Goal: Task Accomplishment & Management: Manage account settings

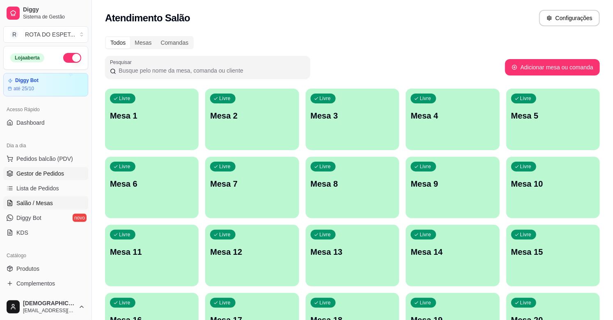
click at [48, 178] on link "Gestor de Pedidos" at bounding box center [45, 173] width 85 height 13
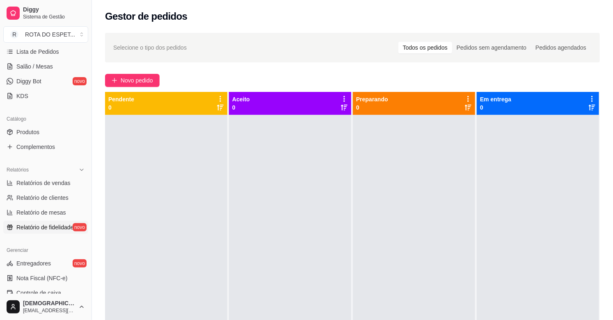
scroll to position [228, 0]
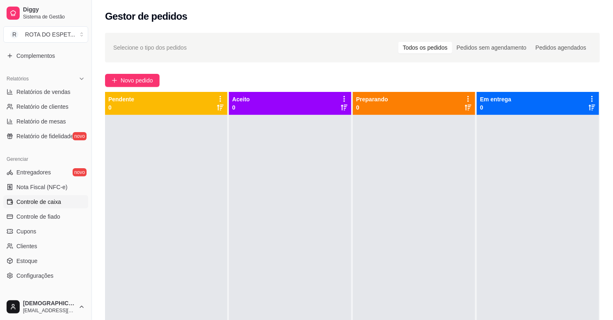
click at [44, 202] on span "Controle de caixa" at bounding box center [38, 202] width 45 height 8
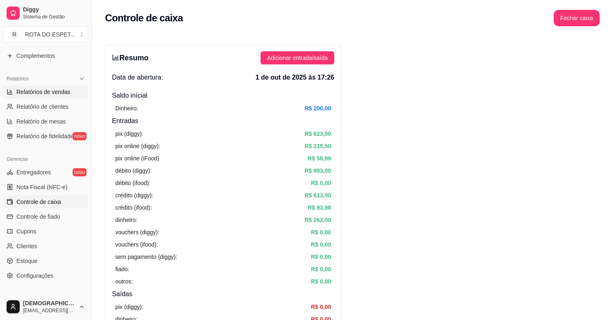
click at [58, 87] on link "Relatórios de vendas" at bounding box center [45, 91] width 85 height 13
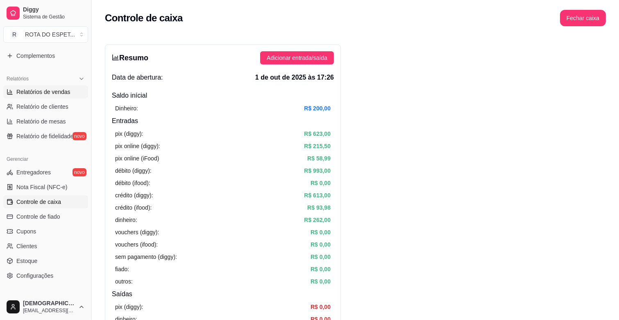
select select "ALL"
select select "0"
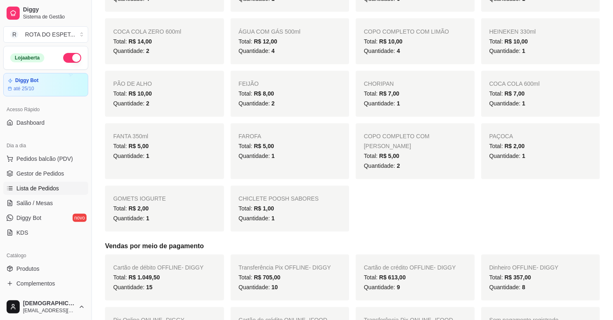
click at [55, 188] on span "Lista de Pedidos" at bounding box center [37, 188] width 43 height 8
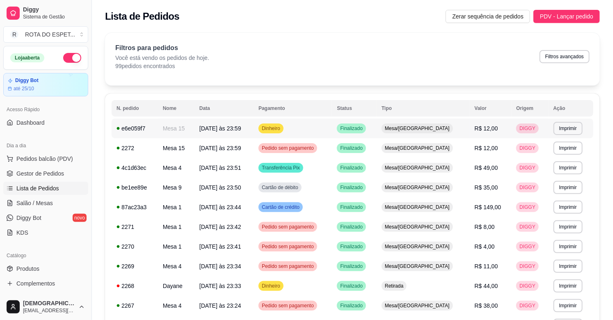
click at [332, 134] on td "Dinheiro" at bounding box center [292, 128] width 78 height 20
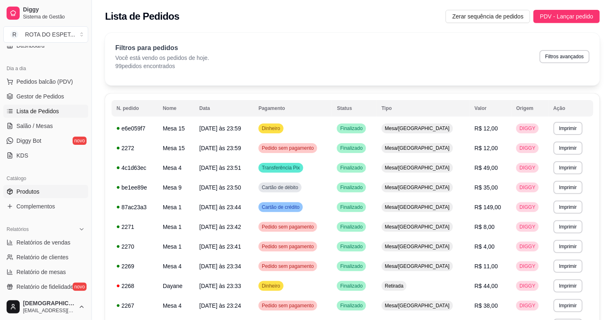
scroll to position [91, 0]
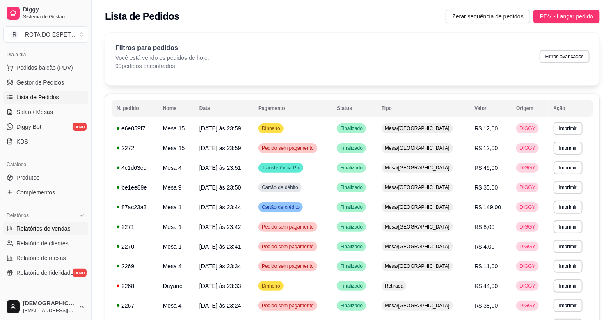
click at [58, 228] on span "Relatórios de vendas" at bounding box center [43, 228] width 54 height 8
select select "ALL"
select select "0"
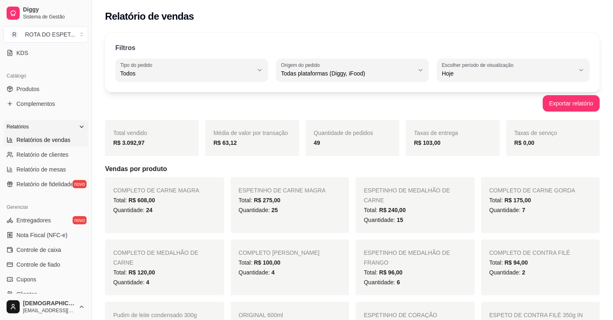
scroll to position [182, 0]
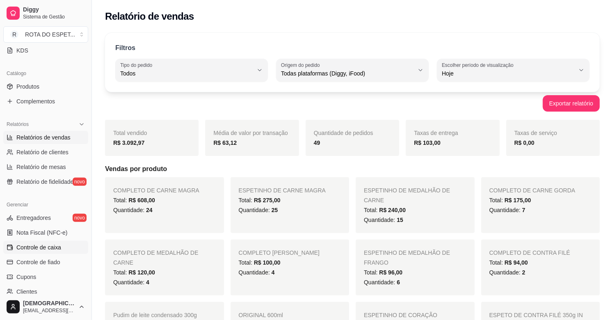
click at [58, 245] on span "Controle de caixa" at bounding box center [38, 247] width 45 height 8
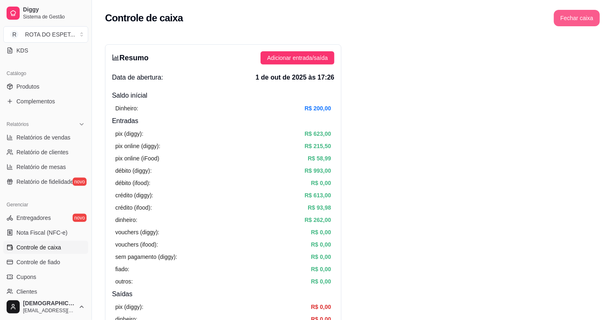
click at [591, 13] on button "Fechar caixa" at bounding box center [576, 18] width 46 height 16
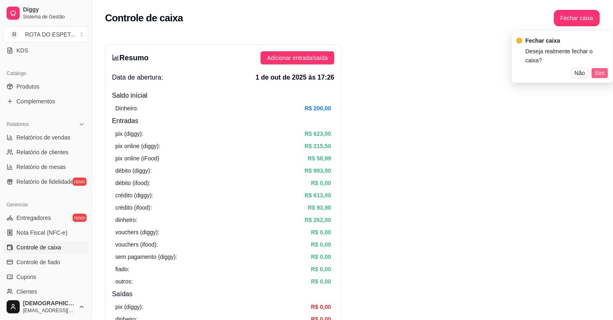
click at [601, 68] on span "Sim" at bounding box center [599, 72] width 10 height 9
